Goal: Information Seeking & Learning: Learn about a topic

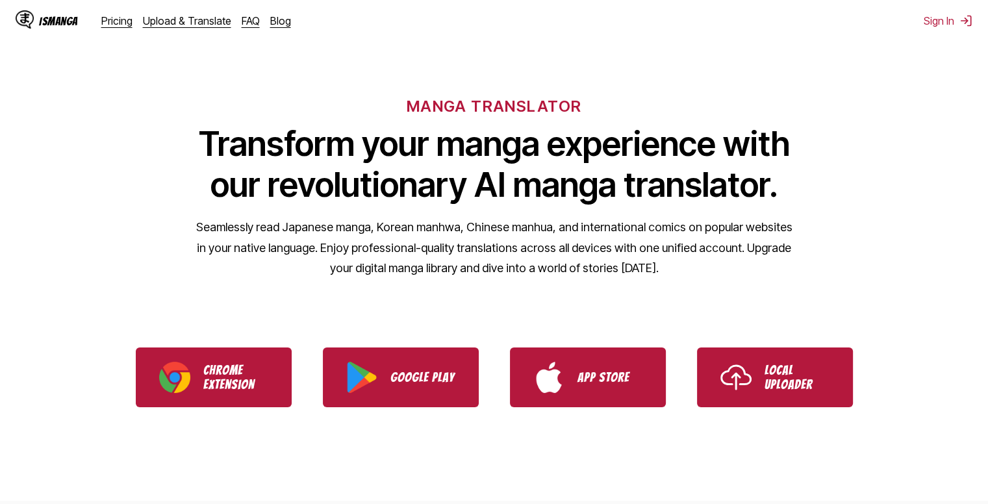
scroll to position [130, 0]
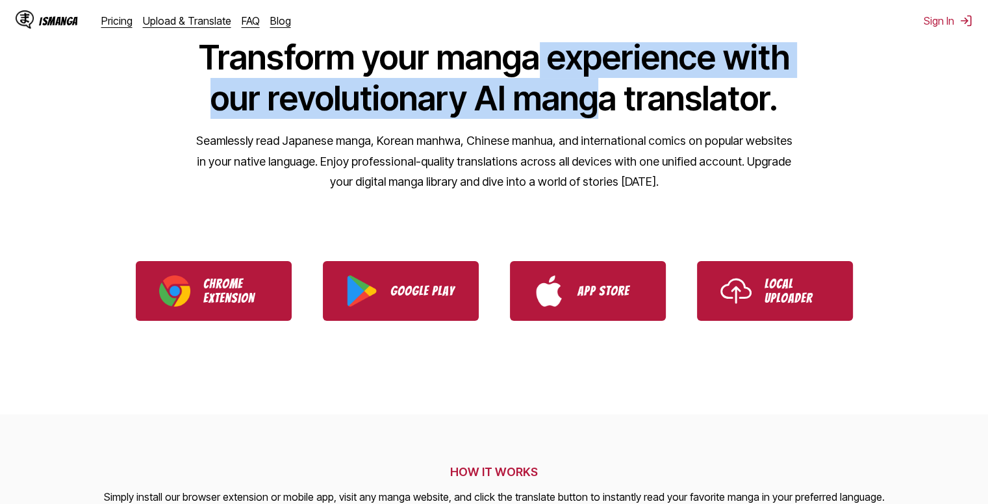
drag, startPoint x: 543, startPoint y: 76, endPoint x: 634, endPoint y: 127, distance: 104.1
click at [595, 123] on div "MANGA TRANSLATOR Transform your manga experience with our revolutionary AI mang…" at bounding box center [494, 80] width 988 height 248
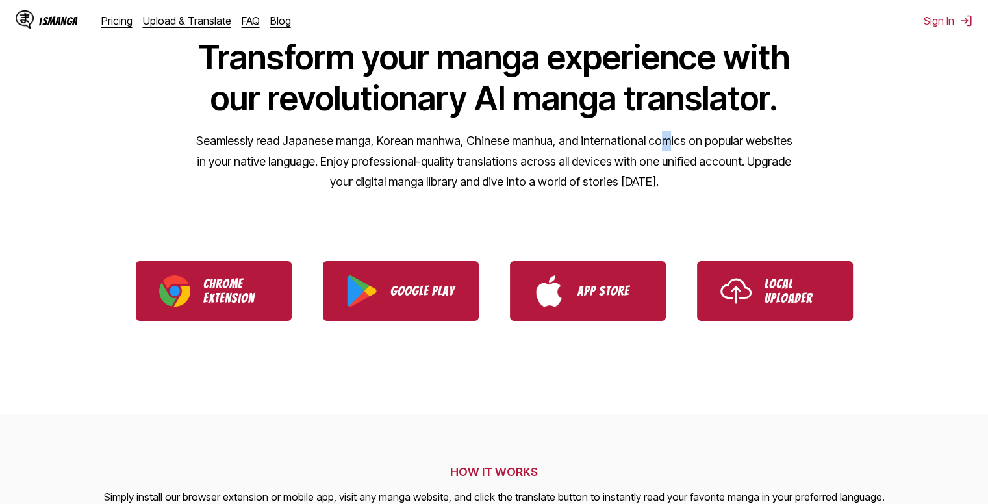
click at [657, 128] on div "MANGA TRANSLATOR Transform your manga experience with our revolutionary AI mang…" at bounding box center [494, 80] width 988 height 248
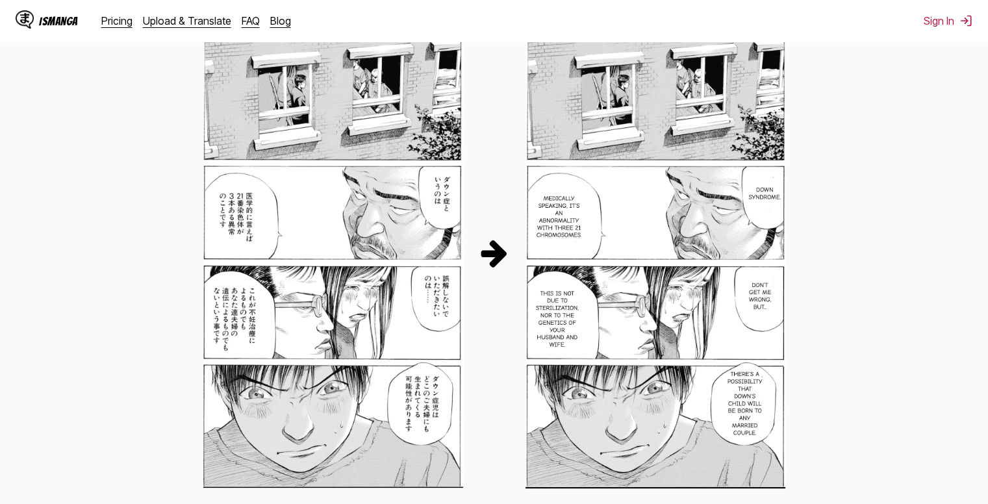
click at [888, 209] on section "HOW IT WORKS Simply install our browser extension or mobile app, visit any mang…" at bounding box center [494, 248] width 988 height 706
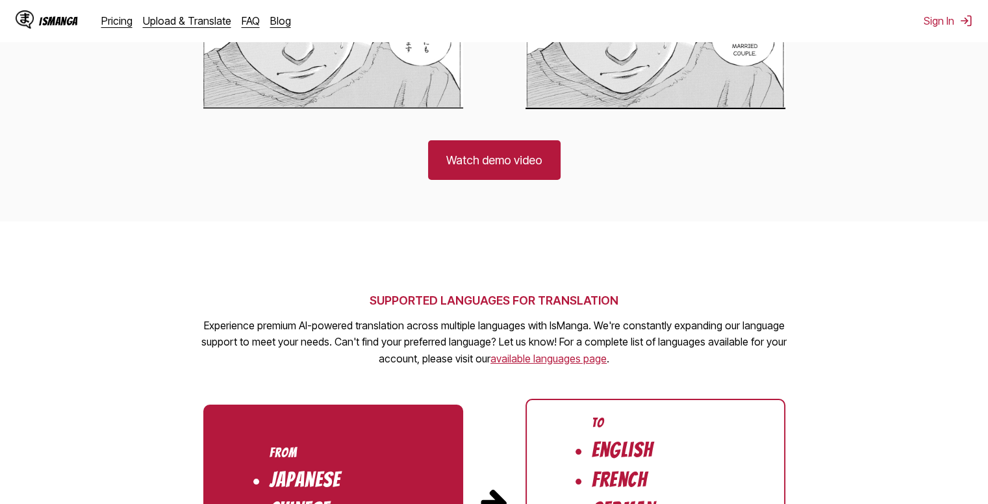
scroll to position [975, 0]
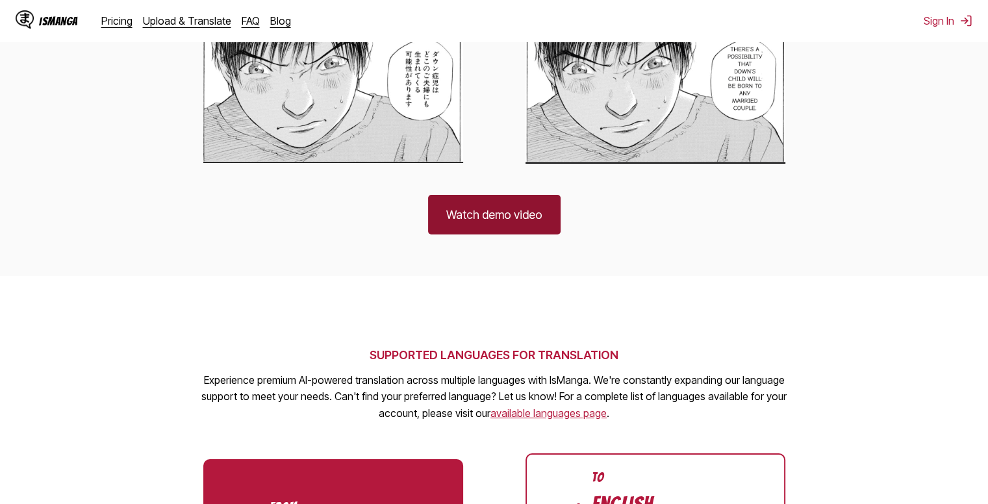
click at [532, 222] on link "Watch demo video" at bounding box center [494, 215] width 133 height 40
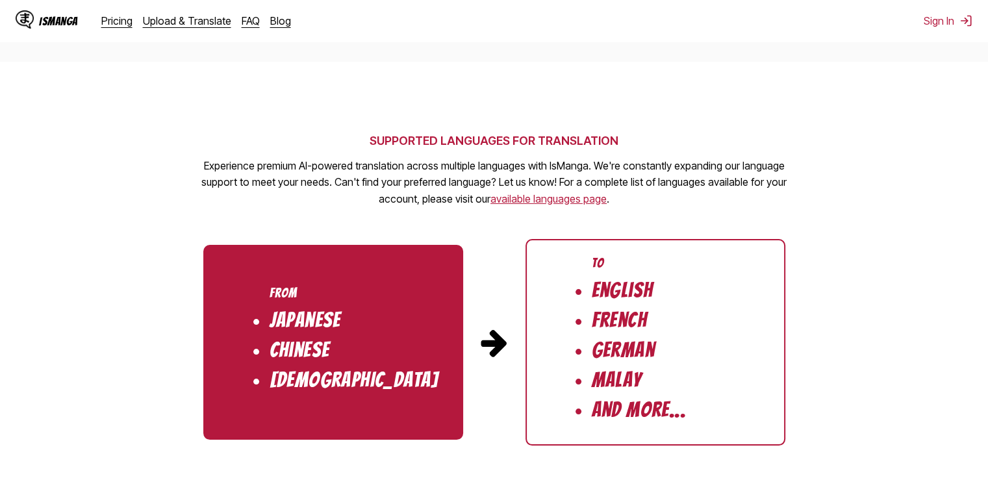
scroll to position [1300, 0]
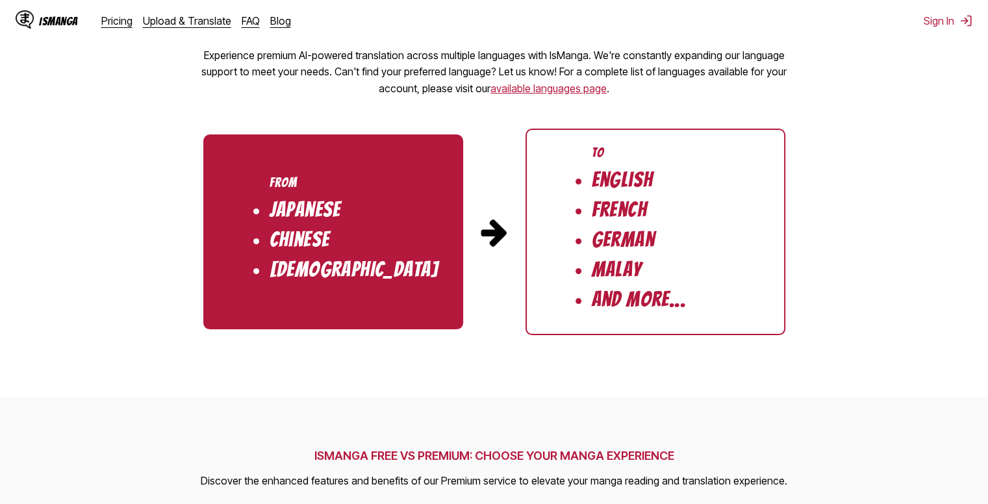
click at [637, 292] on li "And More..." at bounding box center [639, 300] width 94 height 22
click at [647, 302] on li "And More..." at bounding box center [639, 300] width 94 height 22
click at [699, 292] on ul "To English French German Malay And More..." at bounding box center [656, 232] width 260 height 207
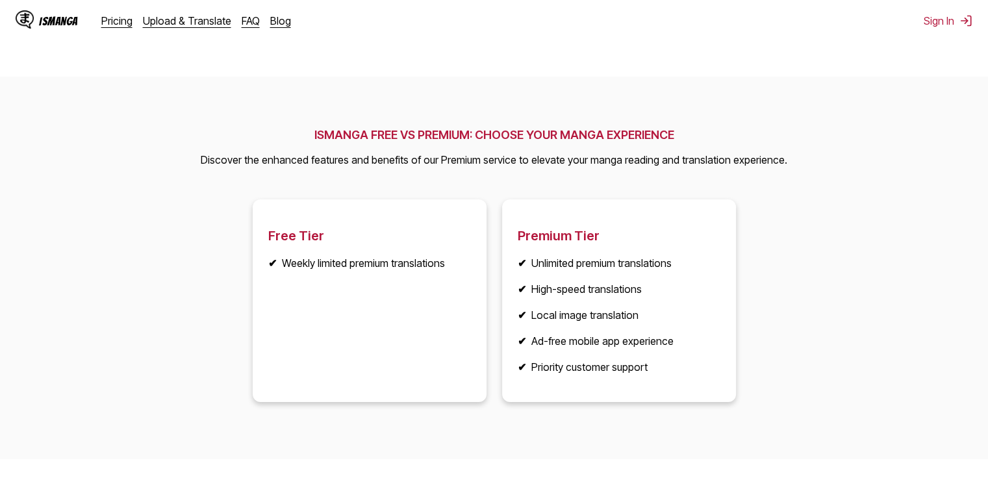
scroll to position [1625, 0]
